Goal: Find specific page/section: Find specific page/section

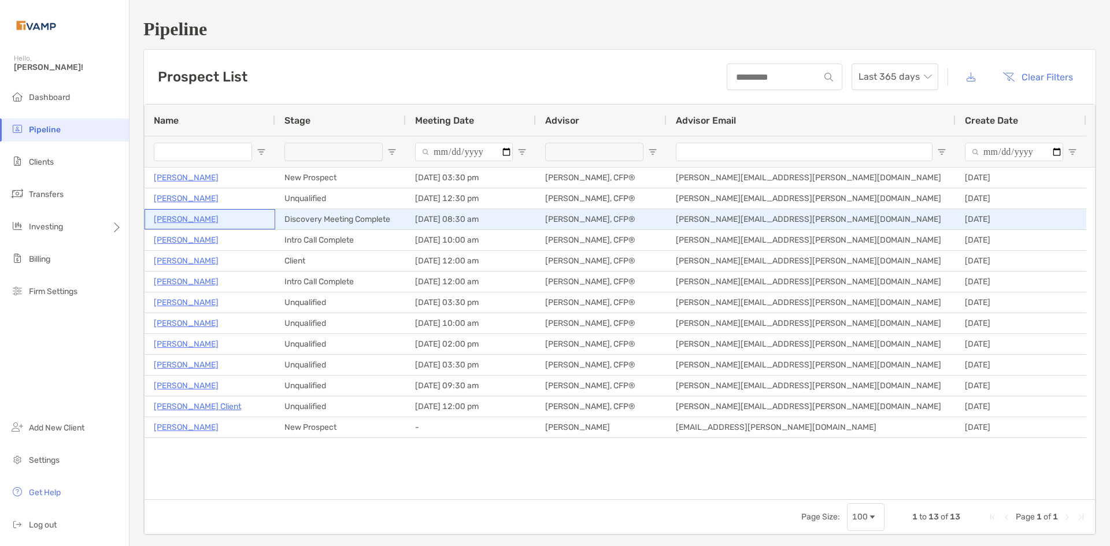
click at [205, 216] on p "[PERSON_NAME]" at bounding box center [186, 219] width 65 height 14
